Goal: Check status

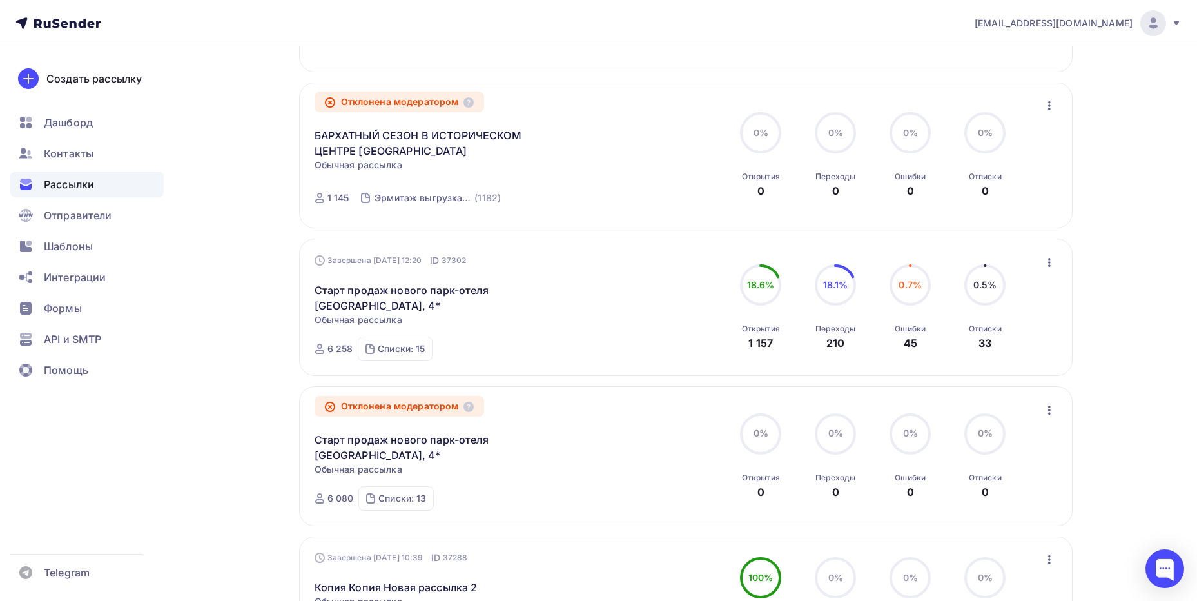
scroll to position [964, 0]
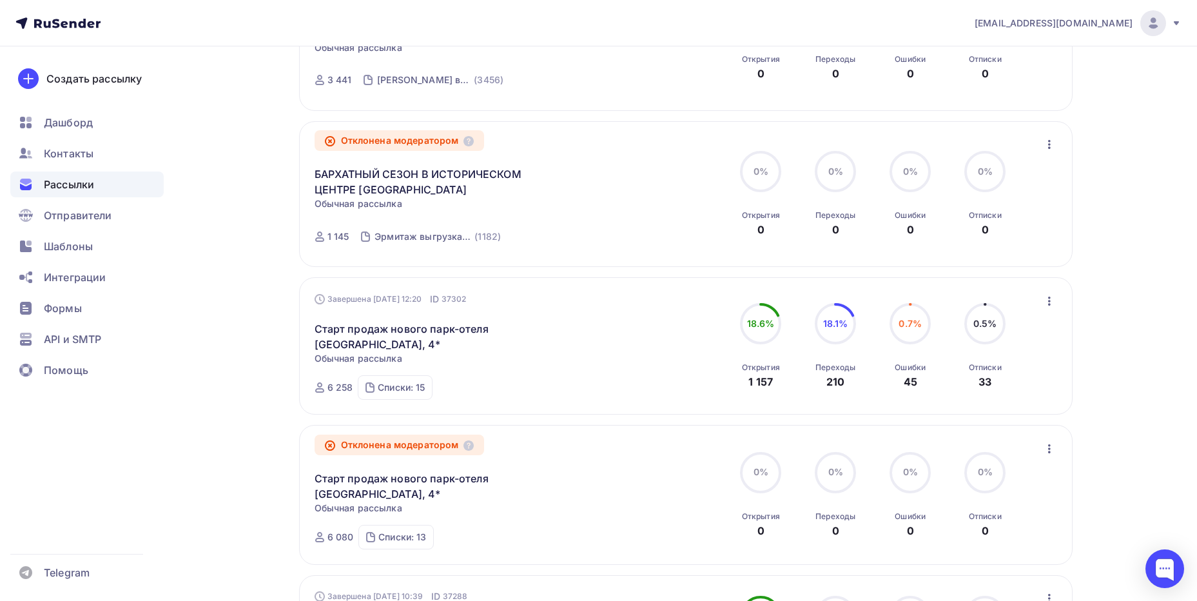
click at [340, 387] on div "6 258" at bounding box center [340, 387] width 26 height 13
click at [389, 386] on div "Списки: 15" at bounding box center [401, 387] width 47 height 13
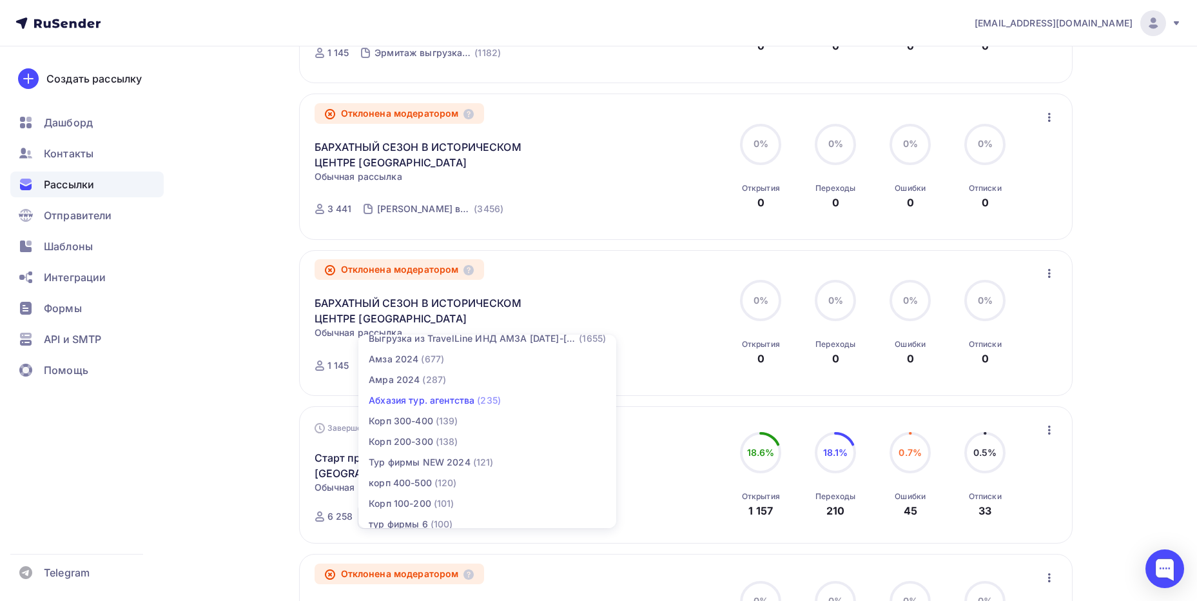
scroll to position [0, 0]
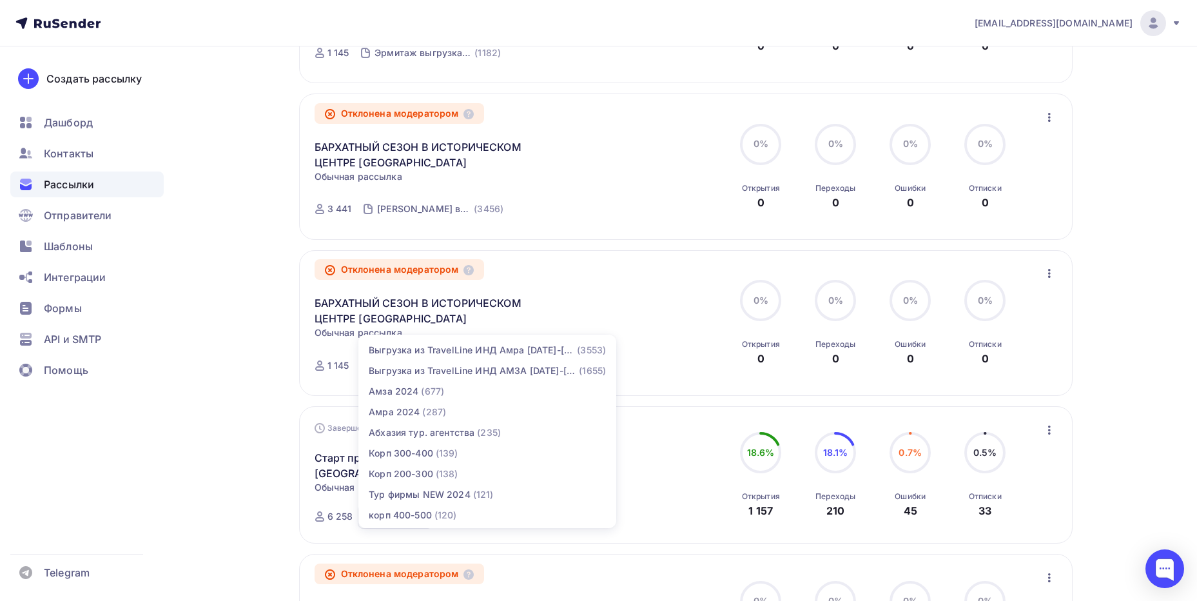
click at [1105, 304] on div "Рассылки Рассылки Создать рассылку [GEOGRAPHIC_DATA] 1 Идущие 0 Завершенные 106…" at bounding box center [598, 99] width 1056 height 1776
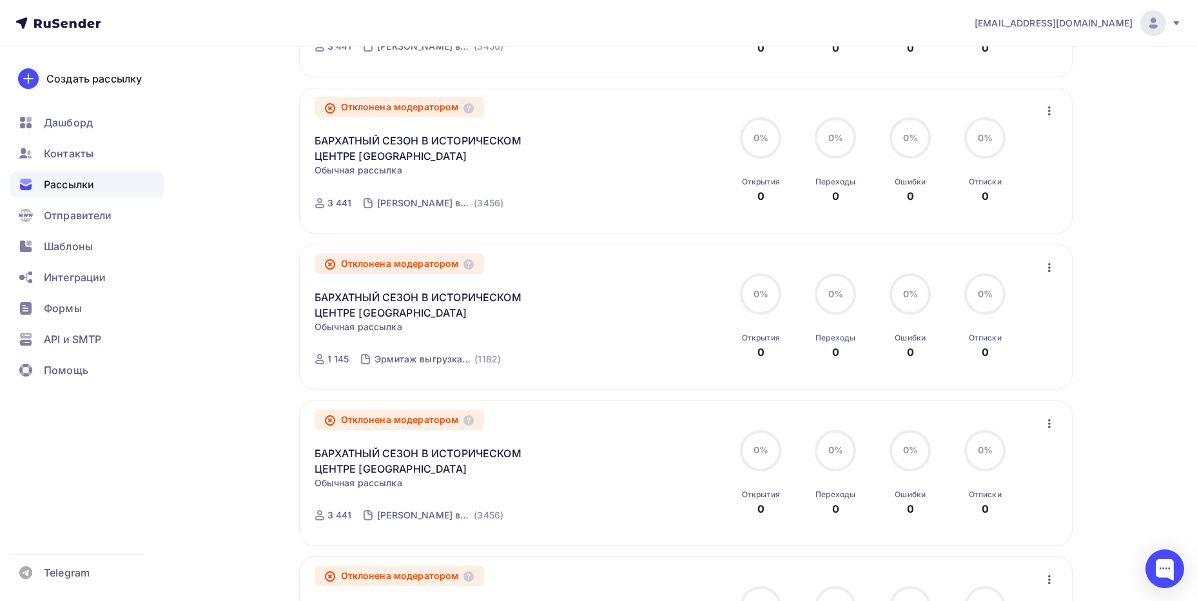
scroll to position [513, 0]
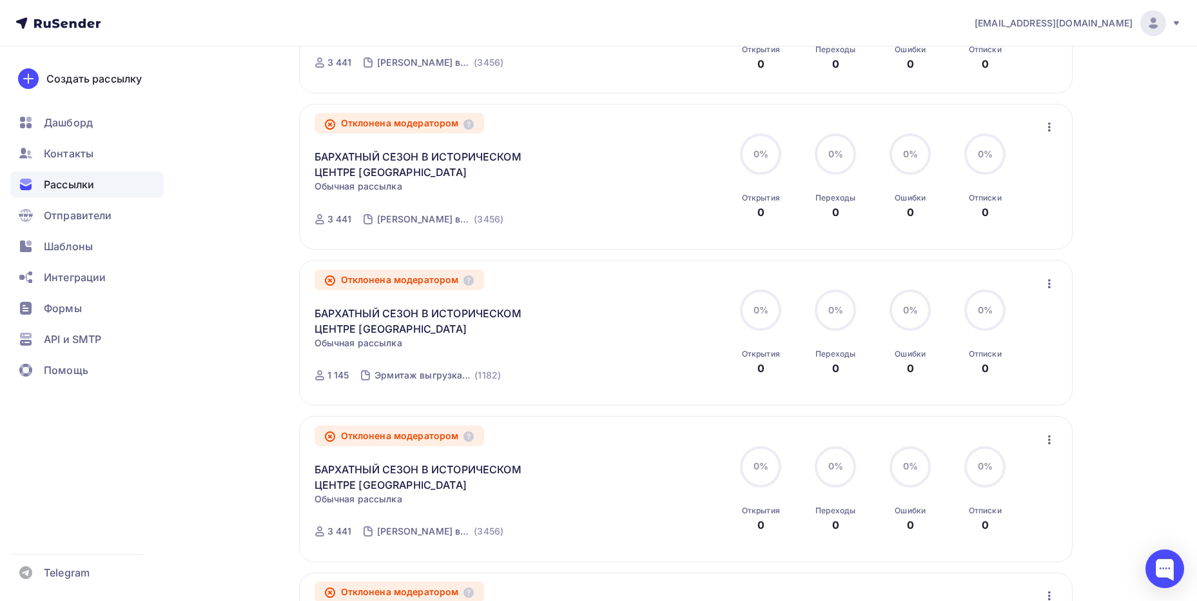
click at [1105, 285] on div "Рассылки Рассылки Создать рассылку [GEOGRAPHIC_DATA] 1 Идущие 0 Завершенные 106…" at bounding box center [598, 421] width 1056 height 1776
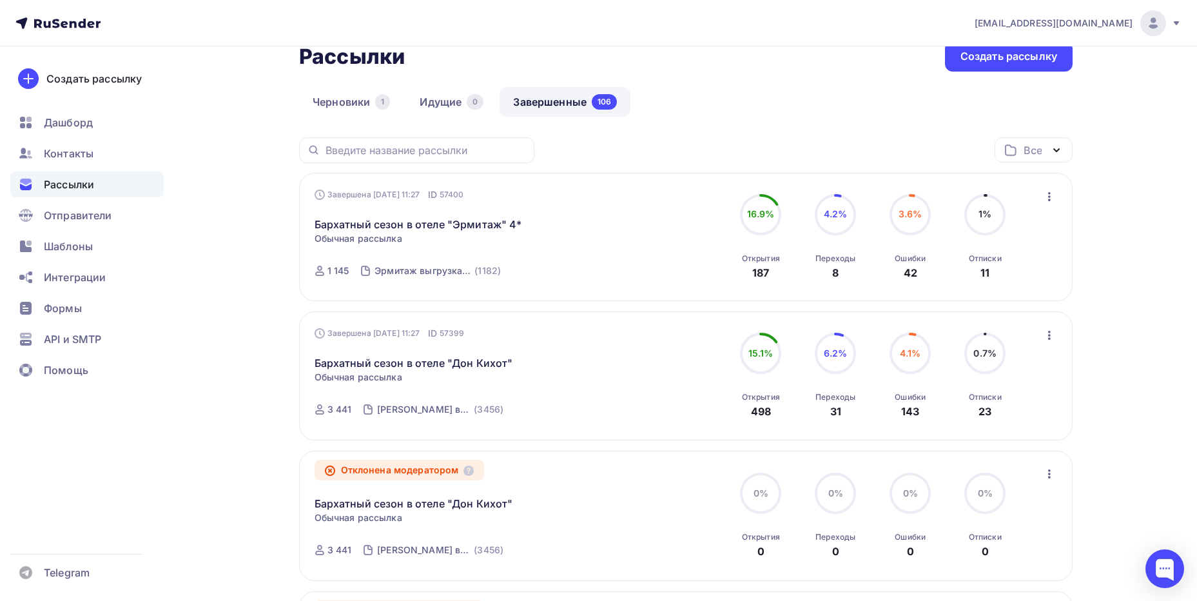
scroll to position [0, 0]
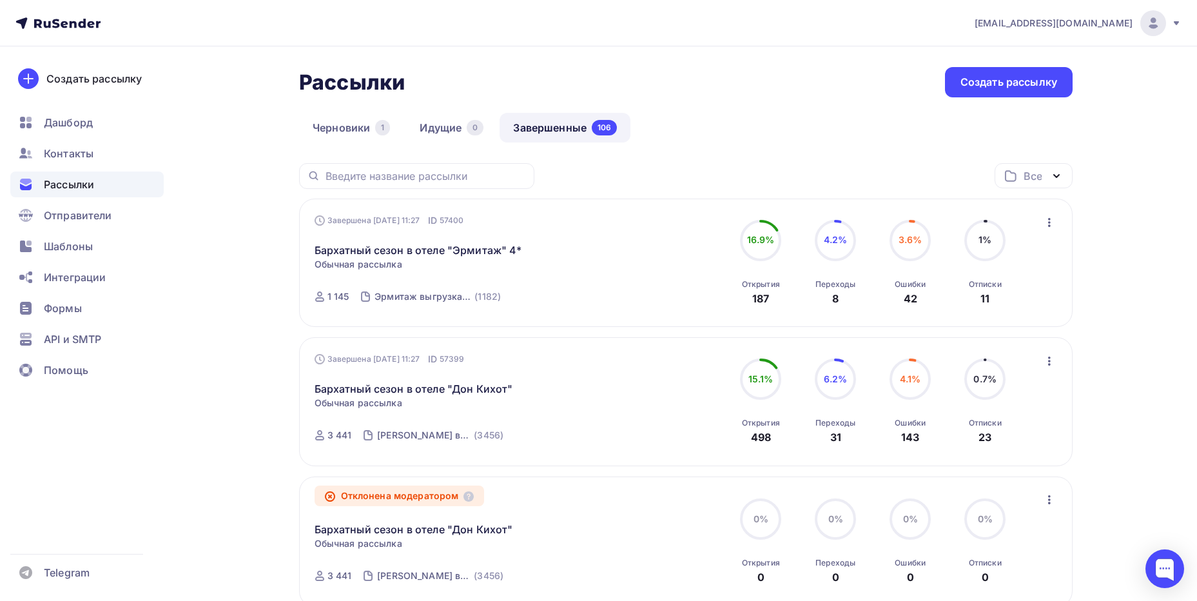
click at [559, 122] on link "Завершенные 106" at bounding box center [564, 128] width 131 height 30
click at [555, 124] on link "Завершенные 106" at bounding box center [564, 128] width 131 height 30
click at [467, 134] on link "Идущие 0" at bounding box center [451, 128] width 91 height 30
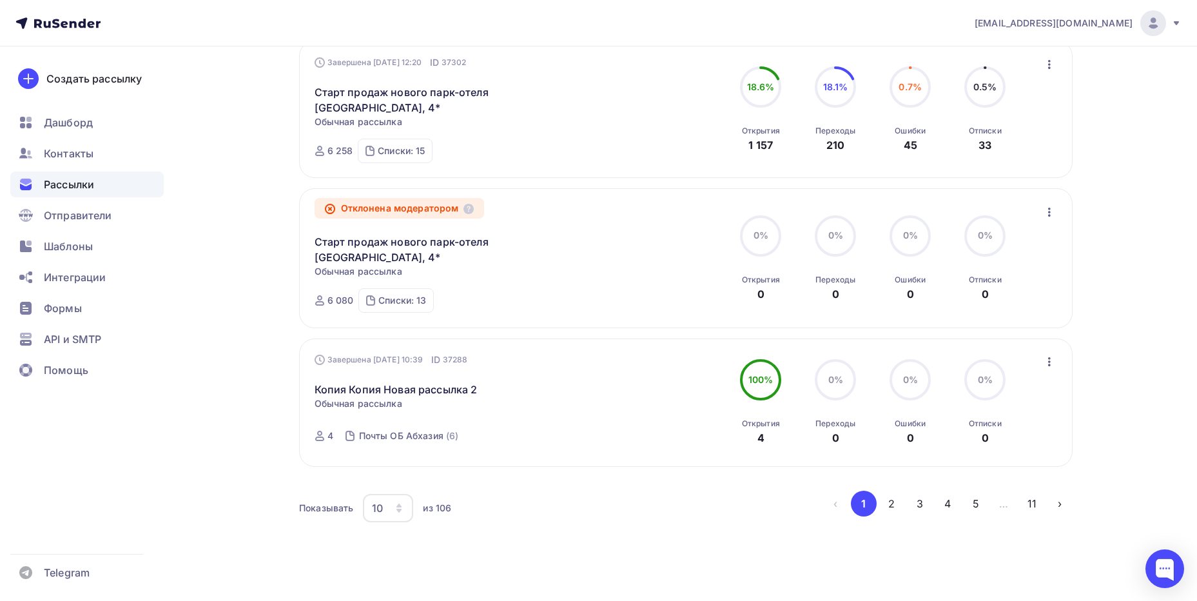
scroll to position [1273, 0]
